Goal: Task Accomplishment & Management: Complete application form

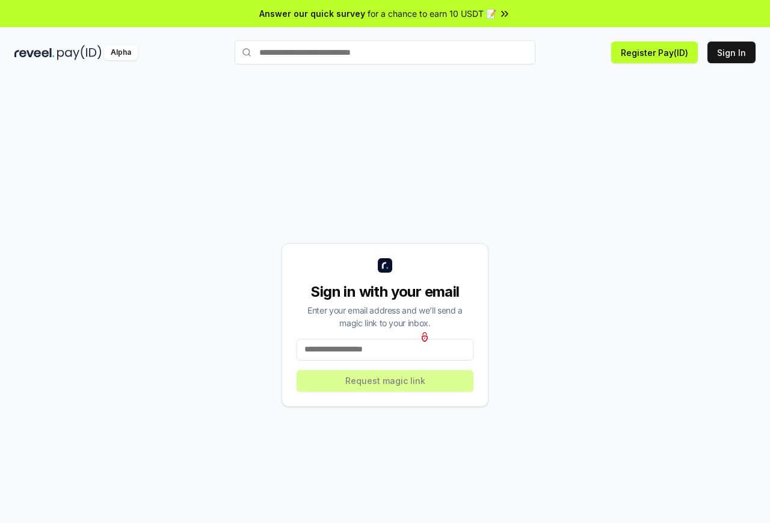
click at [497, 13] on div "for a chance to earn 10 USDT 📝" at bounding box center [439, 13] width 143 height 13
click at [652, 57] on button "Register Pay(ID)" at bounding box center [655, 53] width 87 height 22
click at [349, 353] on input at bounding box center [385, 350] width 177 height 22
type input "**********"
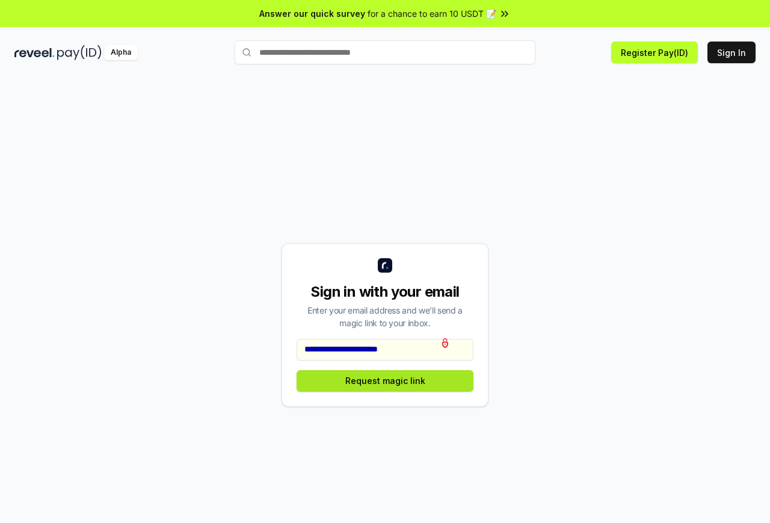
click at [379, 384] on button "Request magic link" at bounding box center [385, 381] width 177 height 22
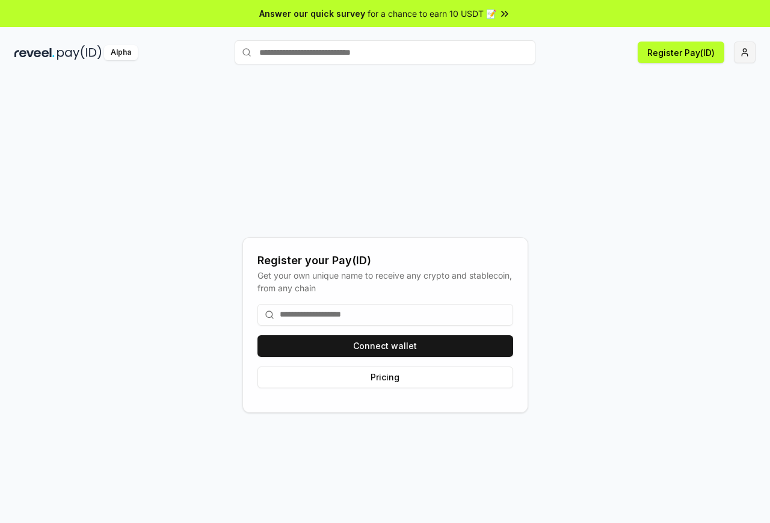
click at [743, 52] on html "Answer our quick survey for a chance to earn 10 USDT 📝 Alpha Register Pay(ID) R…" at bounding box center [385, 261] width 770 height 523
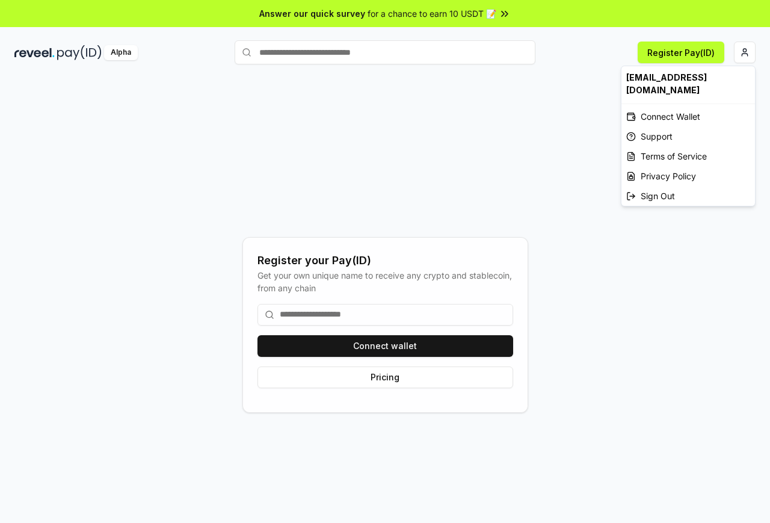
click at [559, 102] on html "Answer our quick survey for a chance to earn 10 USDT 📝 Alpha Register Pay(ID) R…" at bounding box center [385, 261] width 770 height 523
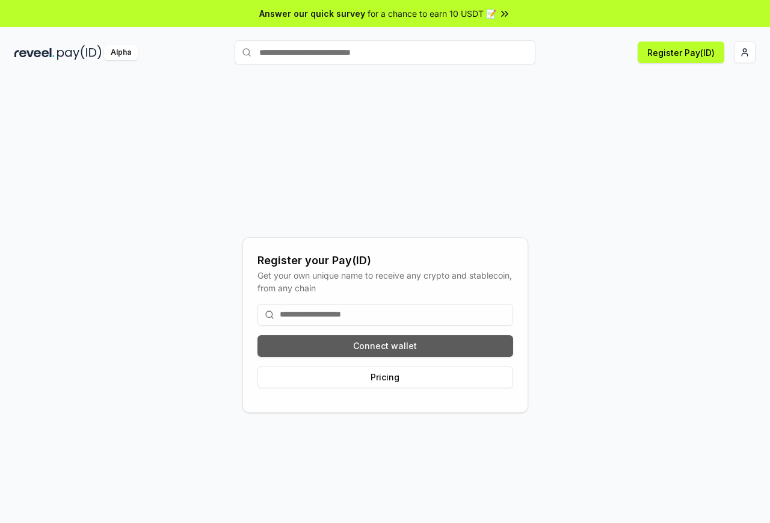
click at [386, 345] on button "Connect wallet" at bounding box center [386, 346] width 256 height 22
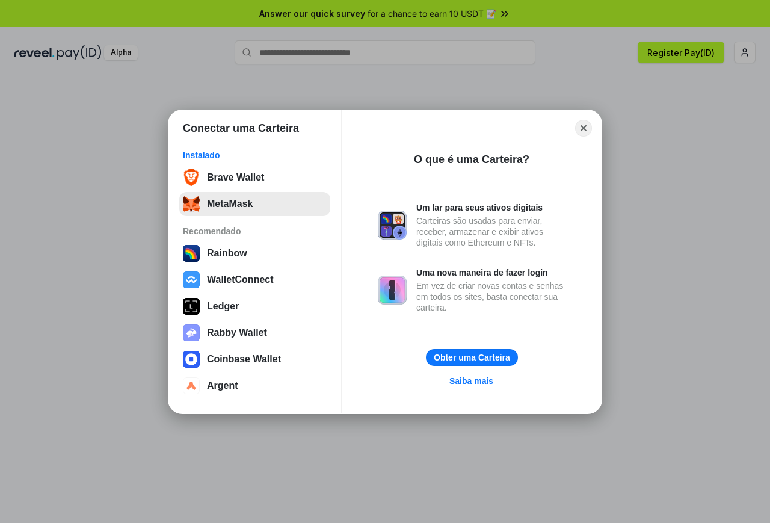
click at [231, 204] on button "MetaMask" at bounding box center [254, 204] width 151 height 24
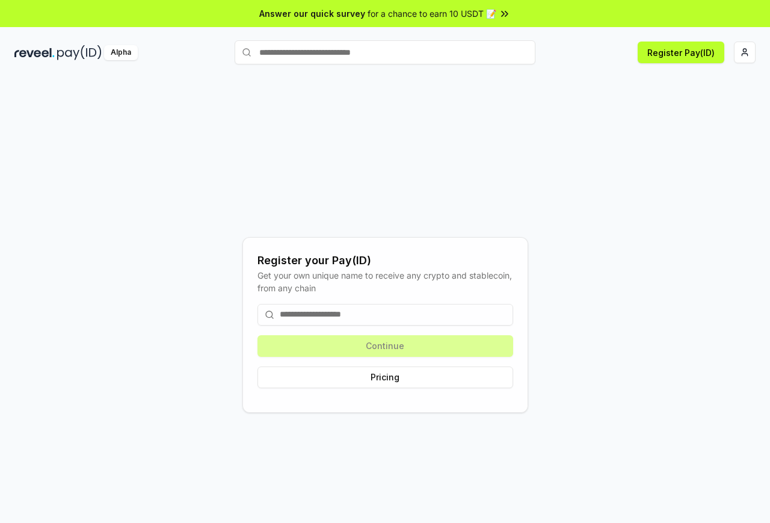
click at [383, 350] on div "Continue Pricing" at bounding box center [386, 346] width 256 height 104
click at [388, 378] on button "Pricing" at bounding box center [386, 378] width 256 height 22
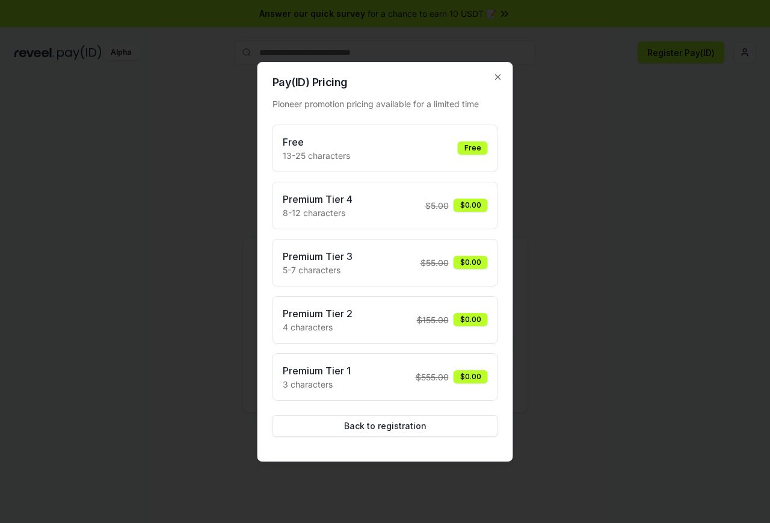
click at [335, 146] on h3 "Free" at bounding box center [316, 142] width 67 height 14
click at [472, 149] on div "Free" at bounding box center [473, 147] width 30 height 13
click at [377, 426] on button "Back to registration" at bounding box center [386, 426] width 226 height 22
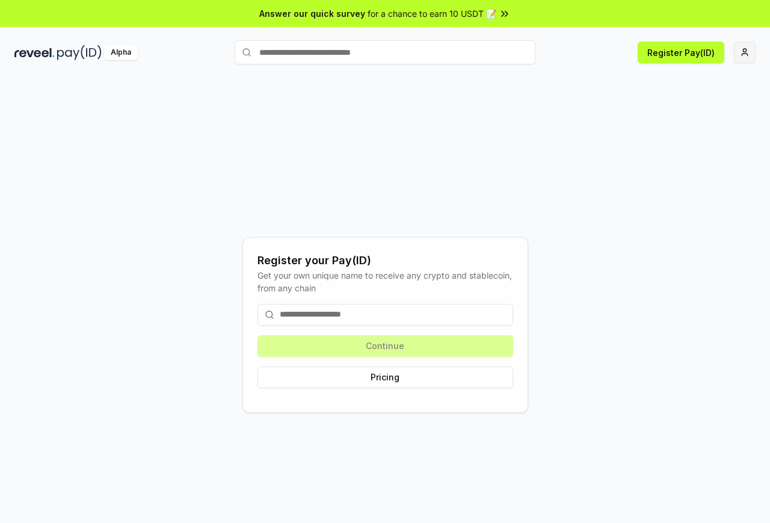
click at [743, 52] on html "Answer our quick survey for a chance to earn 10 USDT 📝 Alpha Register Pay(ID) R…" at bounding box center [385, 261] width 770 height 523
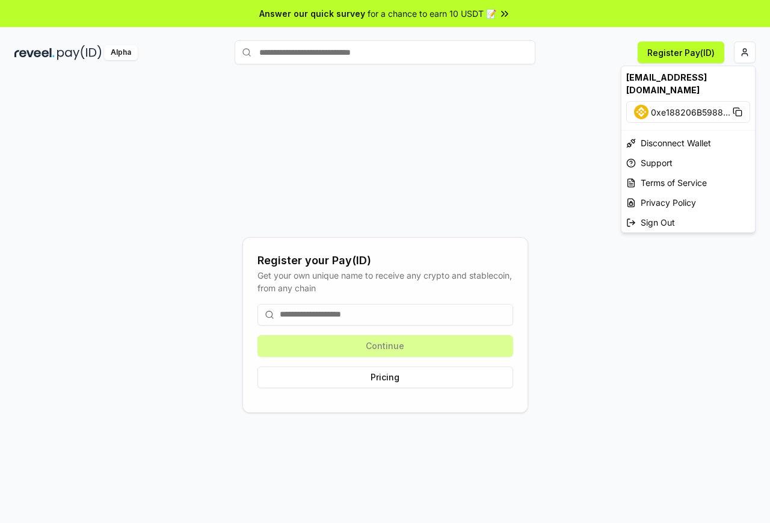
click at [737, 107] on icon at bounding box center [738, 112] width 10 height 10
click at [576, 102] on html "Answer our quick survey for a chance to earn 10 USDT 📝 Alpha Register Pay(ID) R…" at bounding box center [385, 261] width 770 height 523
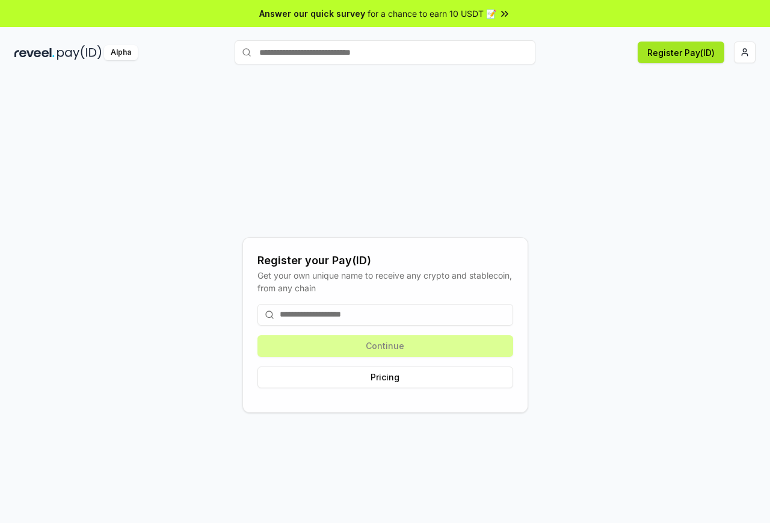
click at [668, 46] on button "Register Pay(ID)" at bounding box center [681, 53] width 87 height 22
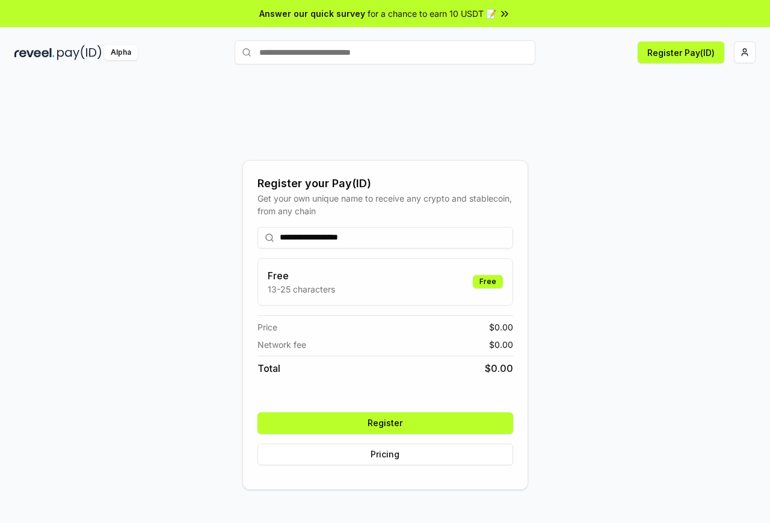
drag, startPoint x: 370, startPoint y: 237, endPoint x: 274, endPoint y: 237, distance: 96.3
click at [274, 237] on div "**********" at bounding box center [386, 238] width 256 height 22
type input "**********"
click at [385, 423] on button "Register" at bounding box center [386, 423] width 256 height 22
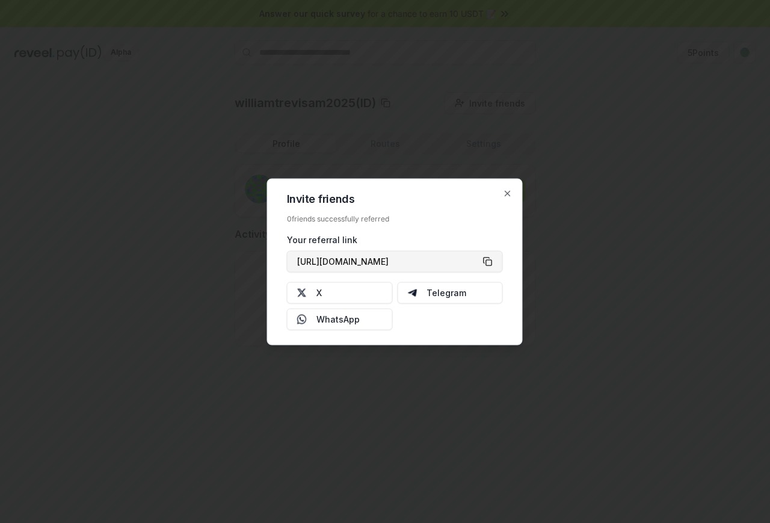
click at [488, 259] on button "[URL][DOMAIN_NAME]" at bounding box center [395, 261] width 216 height 22
click at [504, 191] on icon "button" at bounding box center [508, 193] width 10 height 10
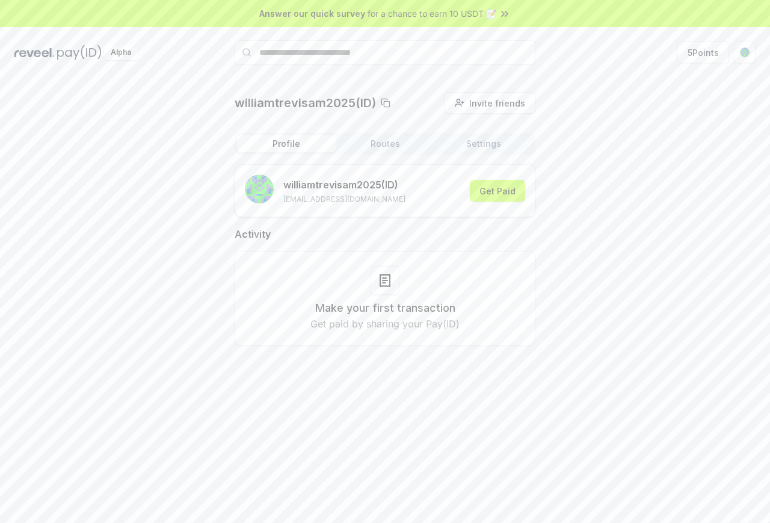
click at [386, 102] on rect at bounding box center [386, 103] width 5 height 5
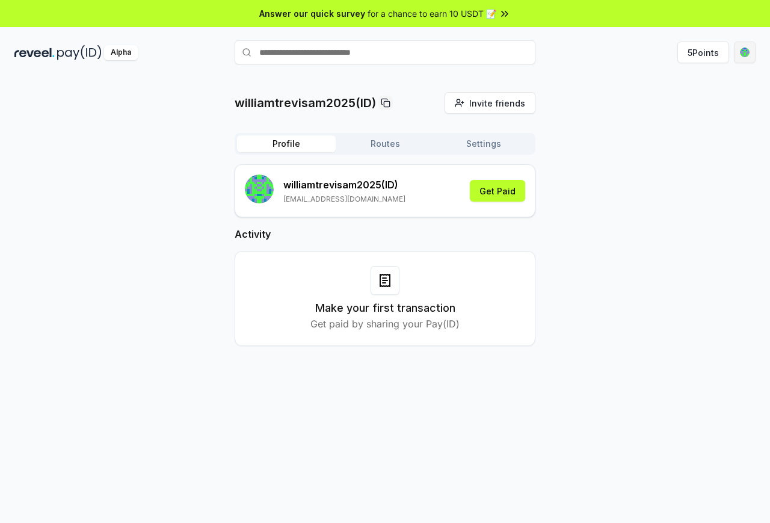
click at [745, 58] on html "Answer our quick survey for a chance to earn 10 USDT 📝 Alpha 5 Points williamtr…" at bounding box center [385, 261] width 770 height 523
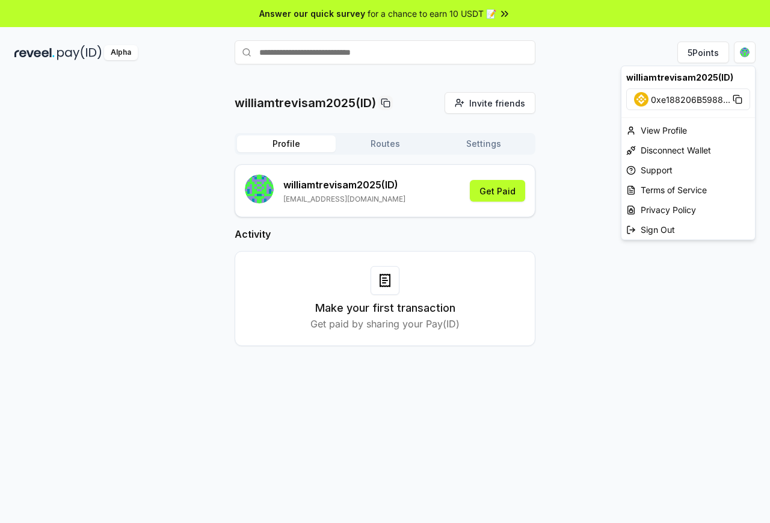
click at [384, 142] on html "Answer our quick survey for a chance to earn 10 USDT 📝 Alpha 5 Points williamtr…" at bounding box center [385, 261] width 770 height 523
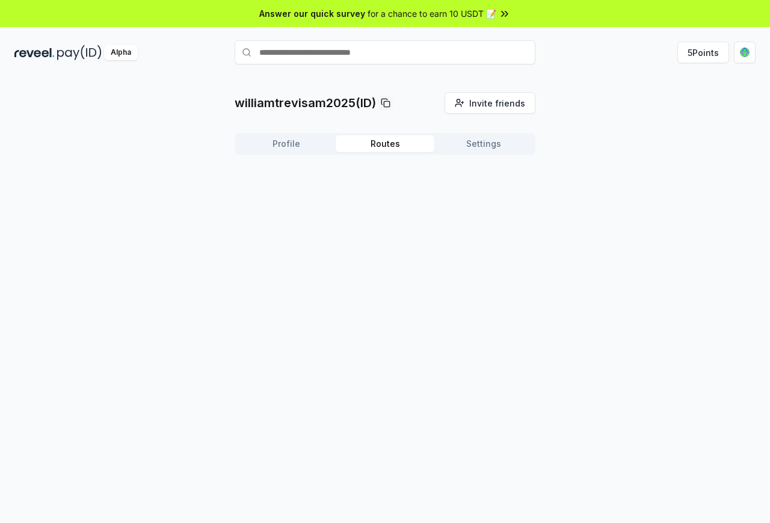
click at [392, 141] on button "Routes" at bounding box center [385, 143] width 99 height 17
click at [486, 143] on button "Settings" at bounding box center [484, 143] width 99 height 17
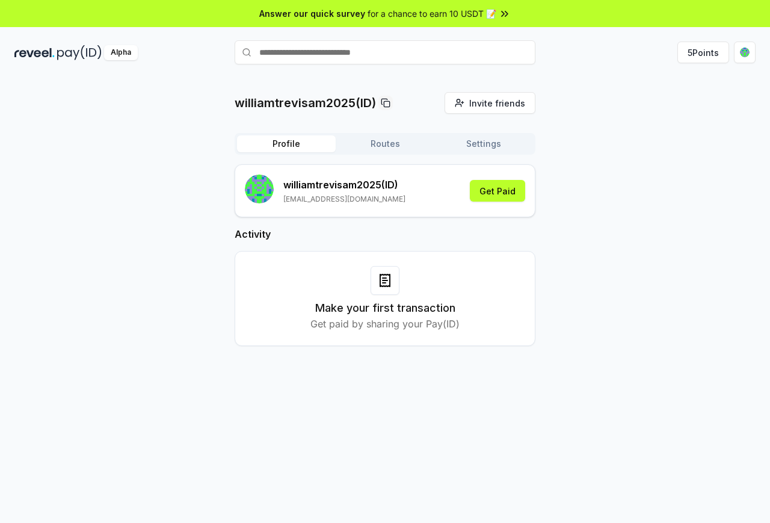
click at [284, 144] on button "Profile" at bounding box center [286, 143] width 99 height 17
